Goal: Find specific page/section: Find specific page/section

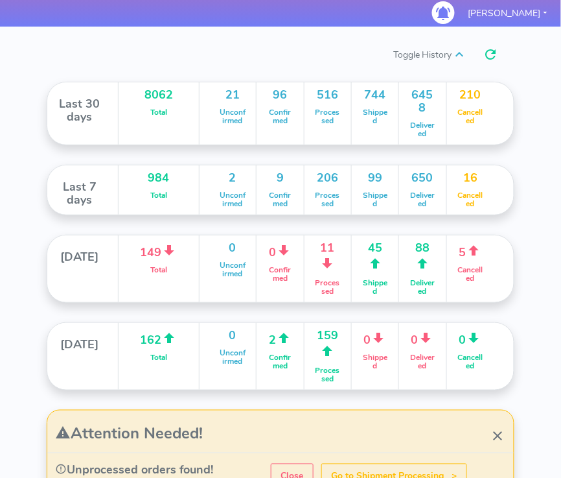
click at [196, 11] on nav "Dashboard Logistics London Logistics Reports Manage Orders Labels & Printing Sh…" at bounding box center [280, 13] width 553 height 27
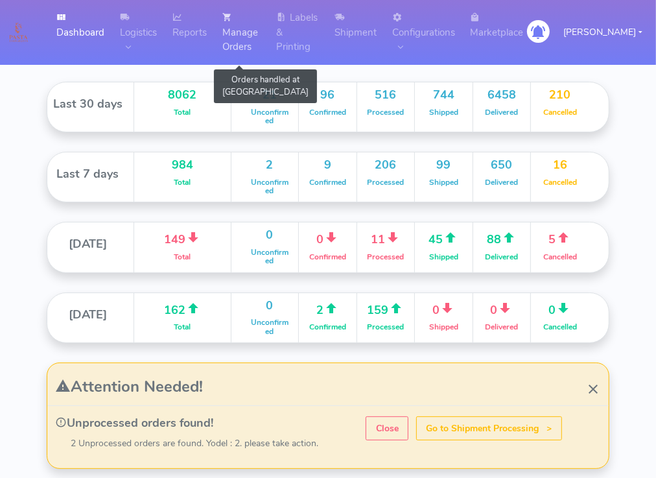
click at [237, 32] on link "Manage Orders" at bounding box center [242, 32] width 54 height 65
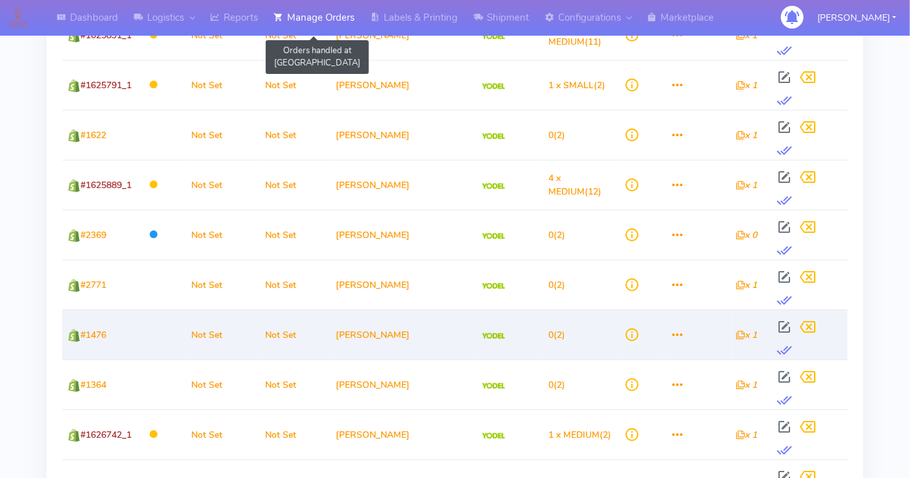
scroll to position [1538, 0]
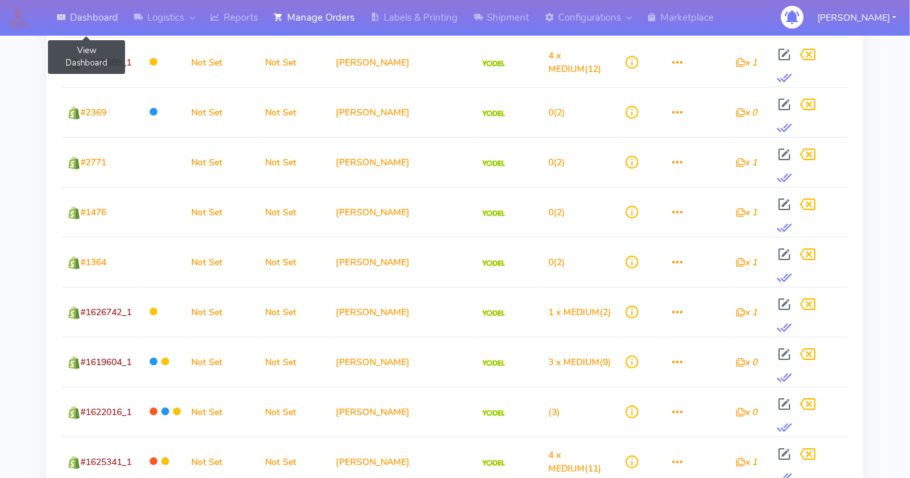
click at [95, 20] on link "Dashboard" at bounding box center [87, 18] width 77 height 36
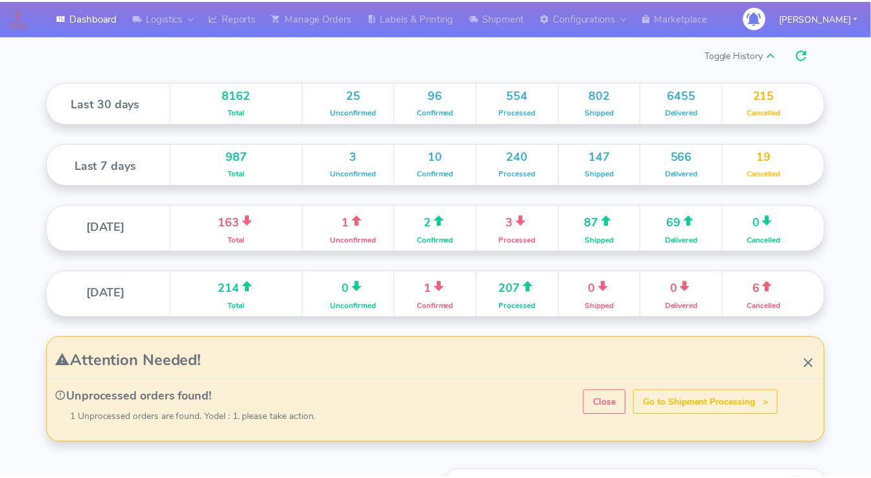
scroll to position [255, 321]
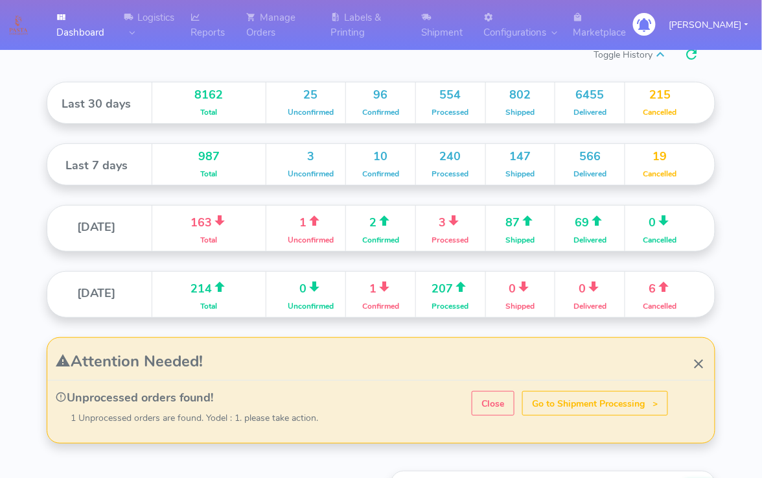
click at [264, 29] on link "Manage Orders" at bounding box center [281, 25] width 84 height 50
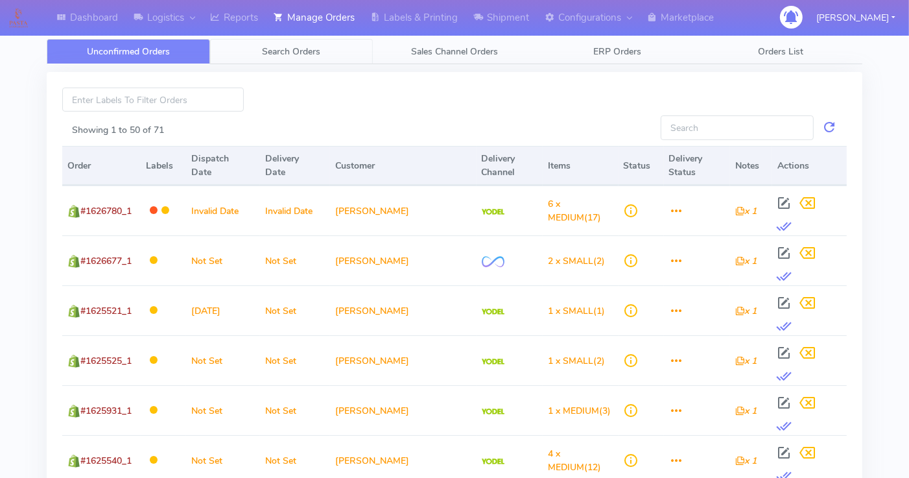
click at [296, 45] on span "Search Orders" at bounding box center [291, 51] width 58 height 12
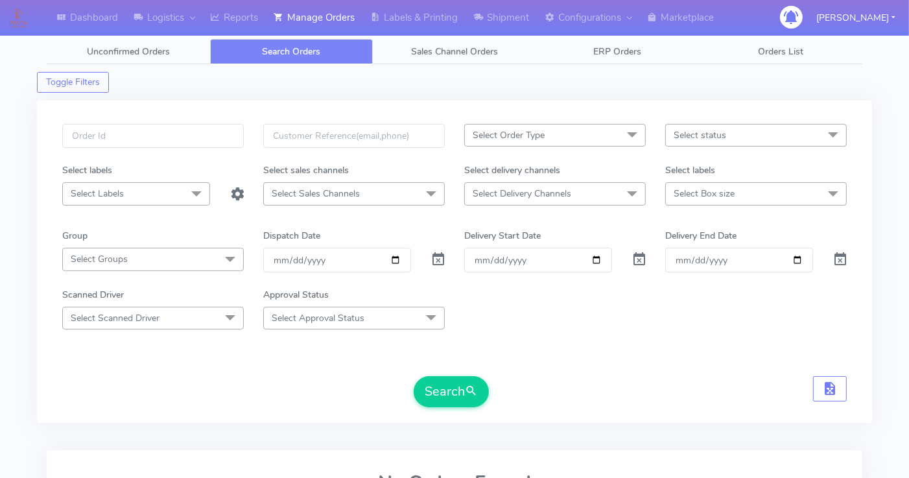
click at [577, 356] on form "Select Order Type Select All MEALS ATAVI One Off Pasta Club Gift Kit Event Unkn…" at bounding box center [454, 265] width 784 height 283
click at [461, 54] on span "Sales Channel Orders" at bounding box center [454, 51] width 87 height 12
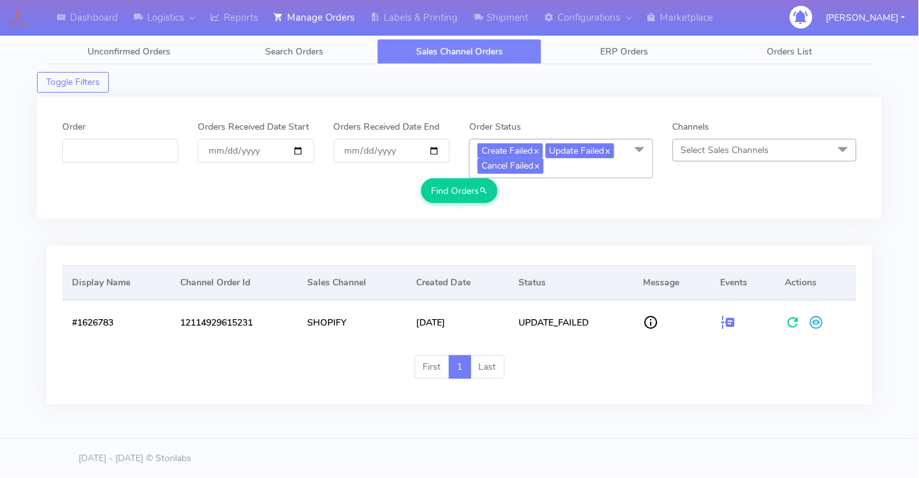
click at [579, 86] on div "Toggle Filters" at bounding box center [459, 78] width 845 height 29
click at [417, 16] on link "Labels & Printing" at bounding box center [413, 18] width 103 height 36
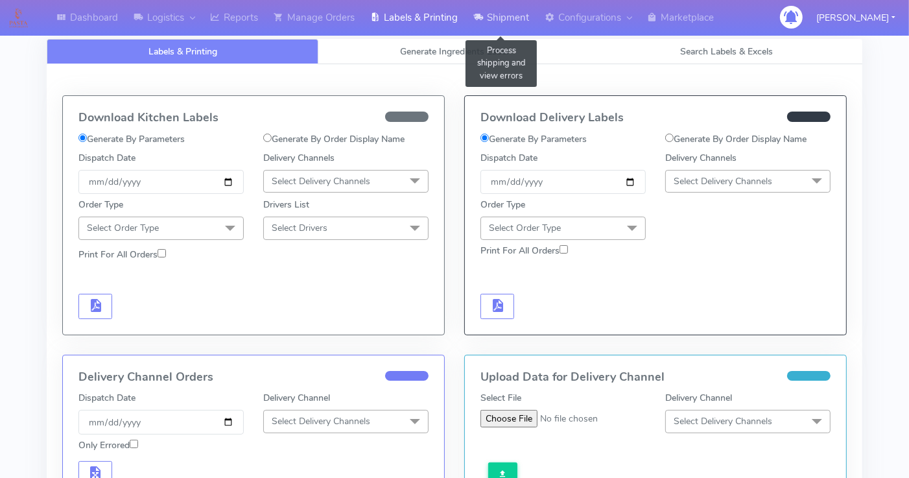
click at [500, 16] on link "Shipment" at bounding box center [500, 18] width 71 height 36
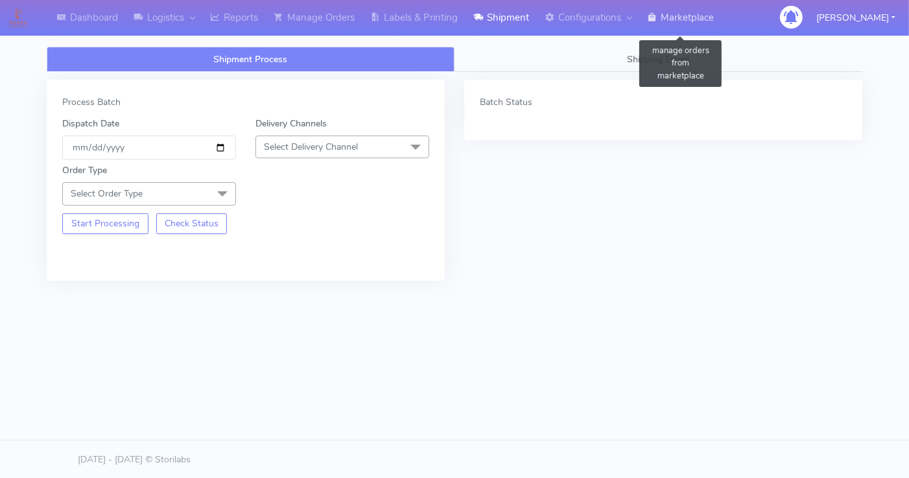
click at [683, 20] on link "Marketplace" at bounding box center [680, 18] width 82 height 36
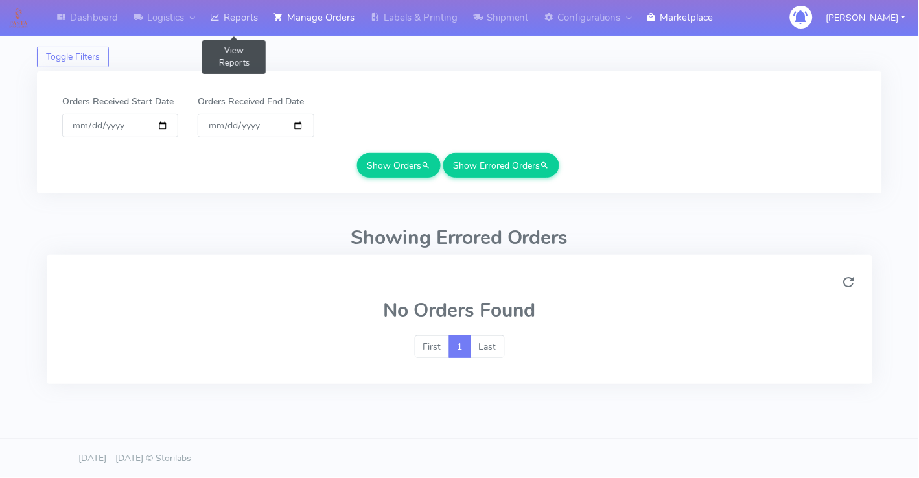
click at [227, 17] on link "Reports" at bounding box center [234, 18] width 64 height 36
